Goal: Task Accomplishment & Management: Use online tool/utility

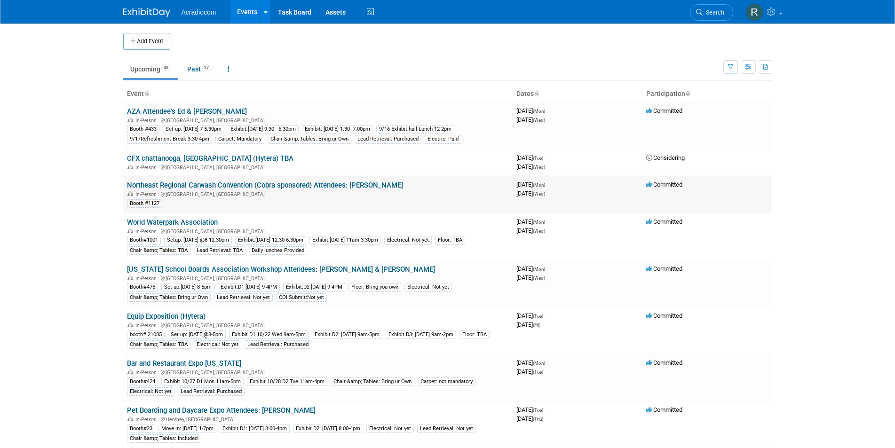
click at [240, 182] on link "Northeast Regional Carwash Convention (Cobra sponsored) Attendees: [PERSON_NAME]" at bounding box center [265, 185] width 276 height 8
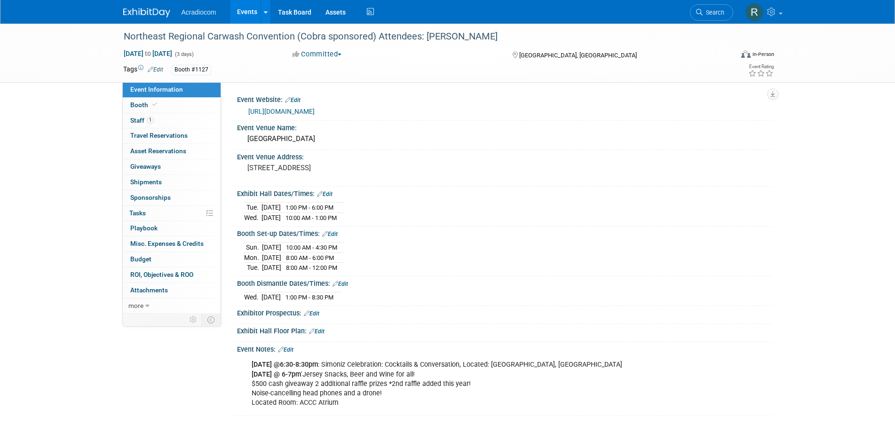
click at [286, 109] on link "[URL][DOMAIN_NAME]" at bounding box center [281, 112] width 66 height 8
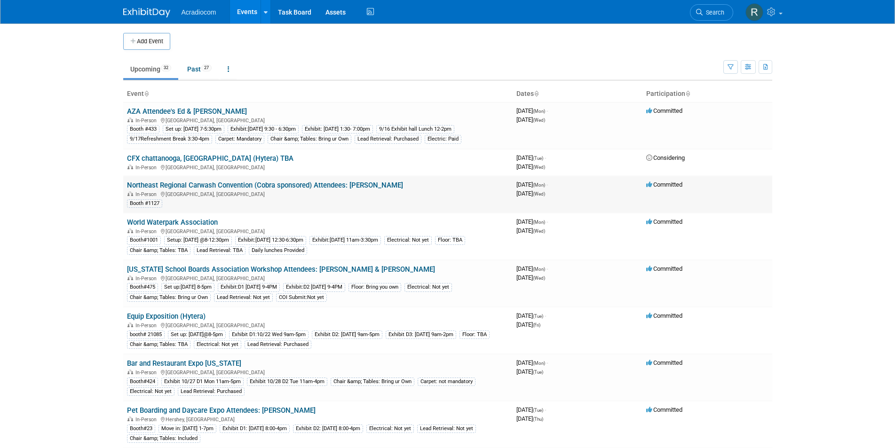
click at [294, 184] on link "Northeast Regional Carwash Convention (Cobra sponsored) Attendees: [PERSON_NAME]" at bounding box center [265, 185] width 276 height 8
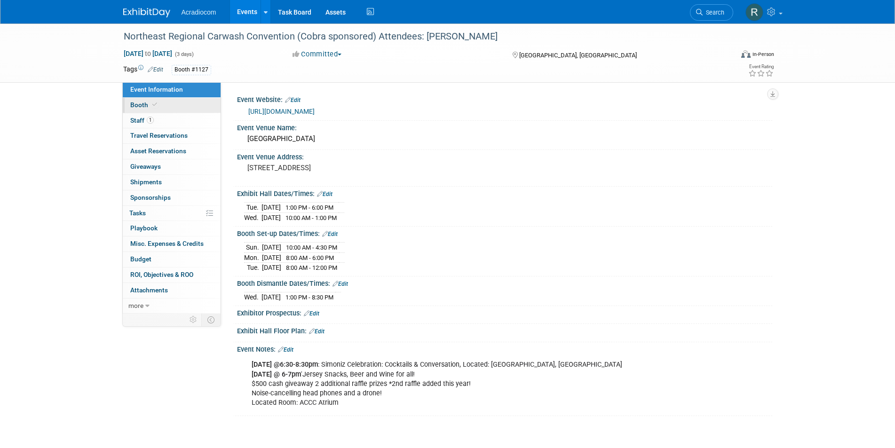
click at [176, 104] on link "Booth" at bounding box center [172, 105] width 98 height 15
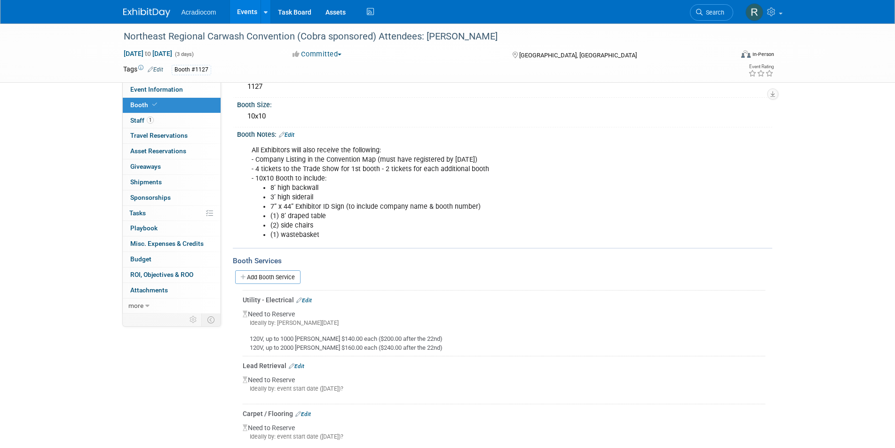
scroll to position [141, 0]
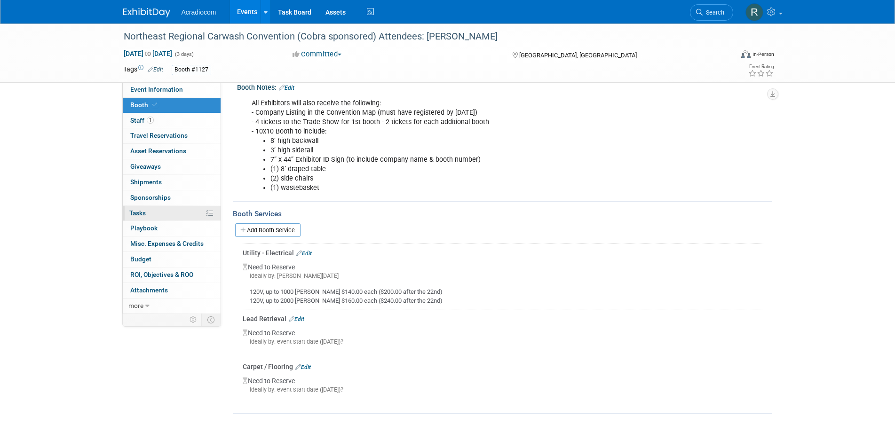
click at [160, 210] on link "0% Tasks 0%" at bounding box center [172, 213] width 98 height 15
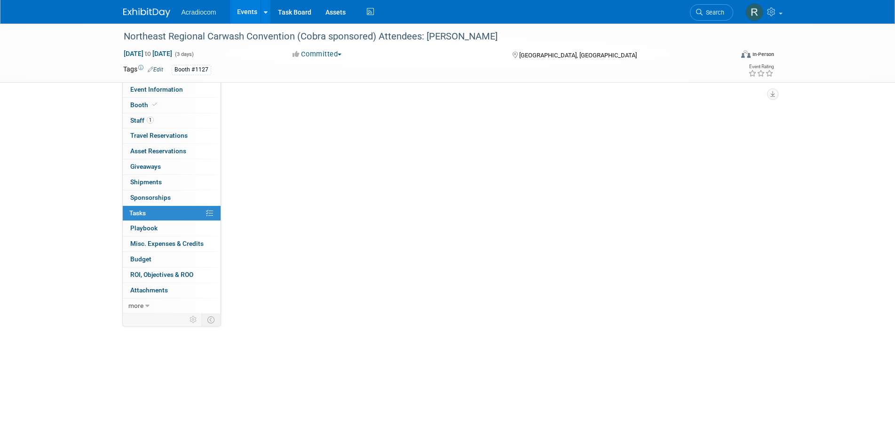
scroll to position [0, 0]
click at [269, 103] on button "New Task" at bounding box center [256, 102] width 43 height 15
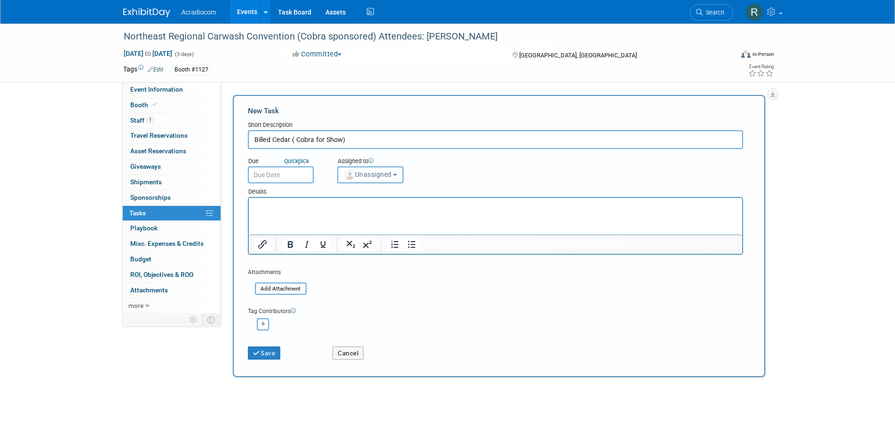
type input "Billed Cedar ( Cobra for Show)"
click at [300, 175] on input "text" at bounding box center [281, 174] width 66 height 17
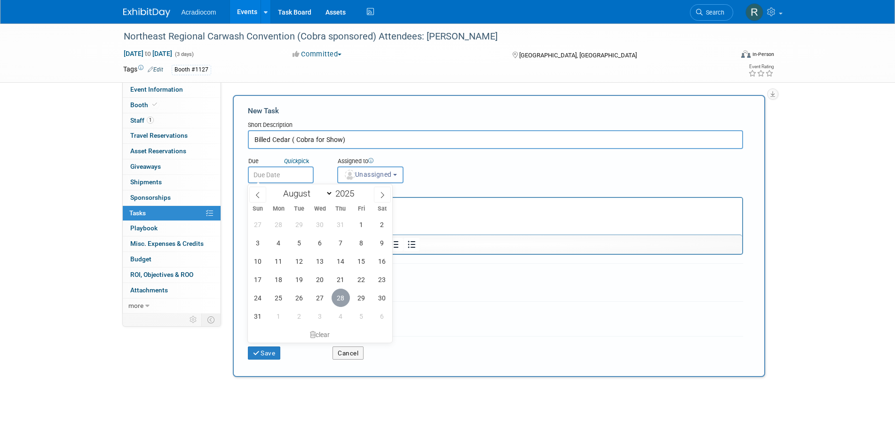
click at [345, 296] on span "28" at bounding box center [341, 298] width 18 height 18
type input "Aug 28, 2025"
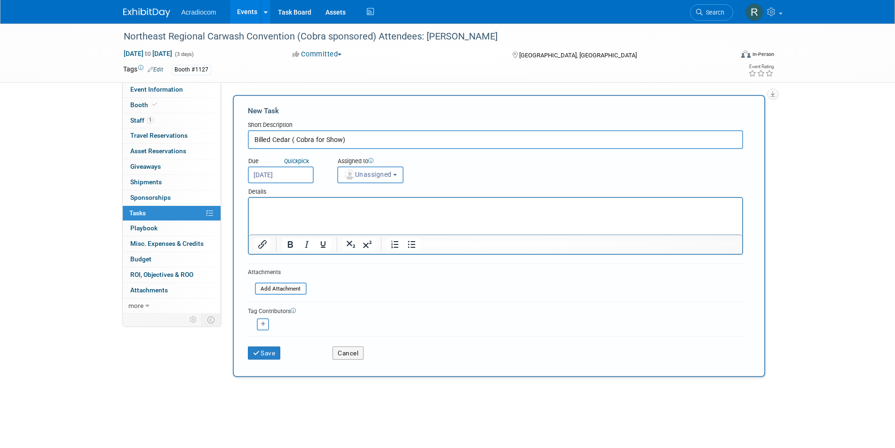
click at [300, 203] on p "Rich Text Area. Press ALT-0 for help." at bounding box center [495, 206] width 482 height 9
click at [288, 290] on input "file" at bounding box center [250, 289] width 112 height 11
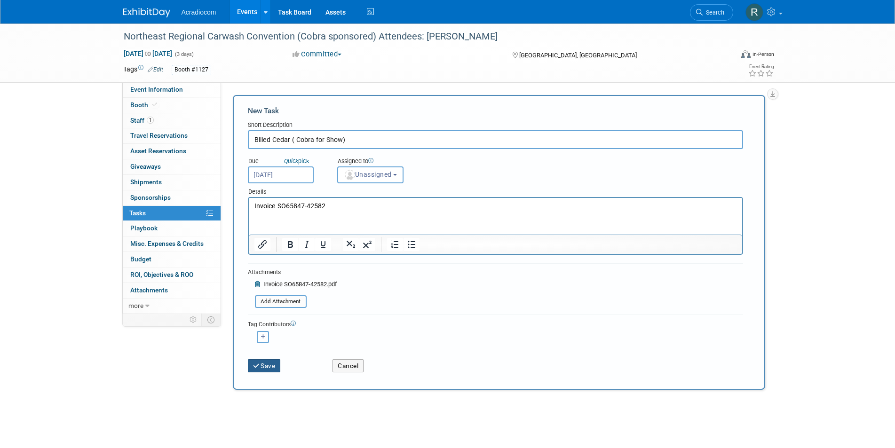
click at [261, 362] on button "Save" at bounding box center [264, 365] width 33 height 13
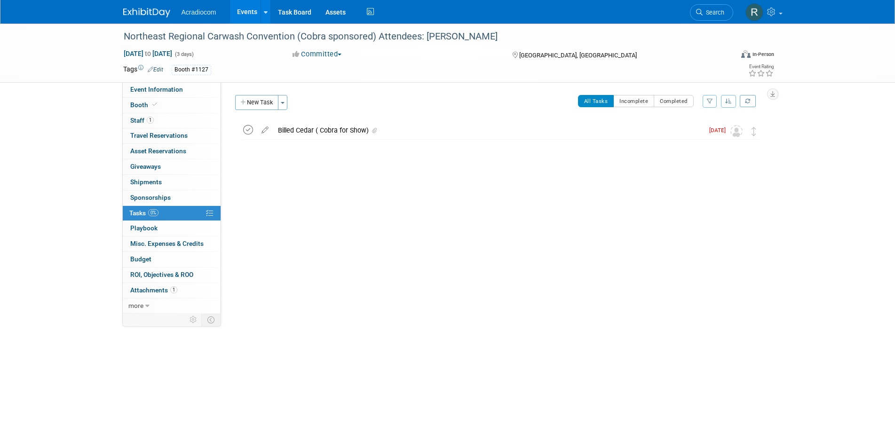
click at [246, 128] on icon at bounding box center [248, 130] width 10 height 10
